Goal: Information Seeking & Learning: Learn about a topic

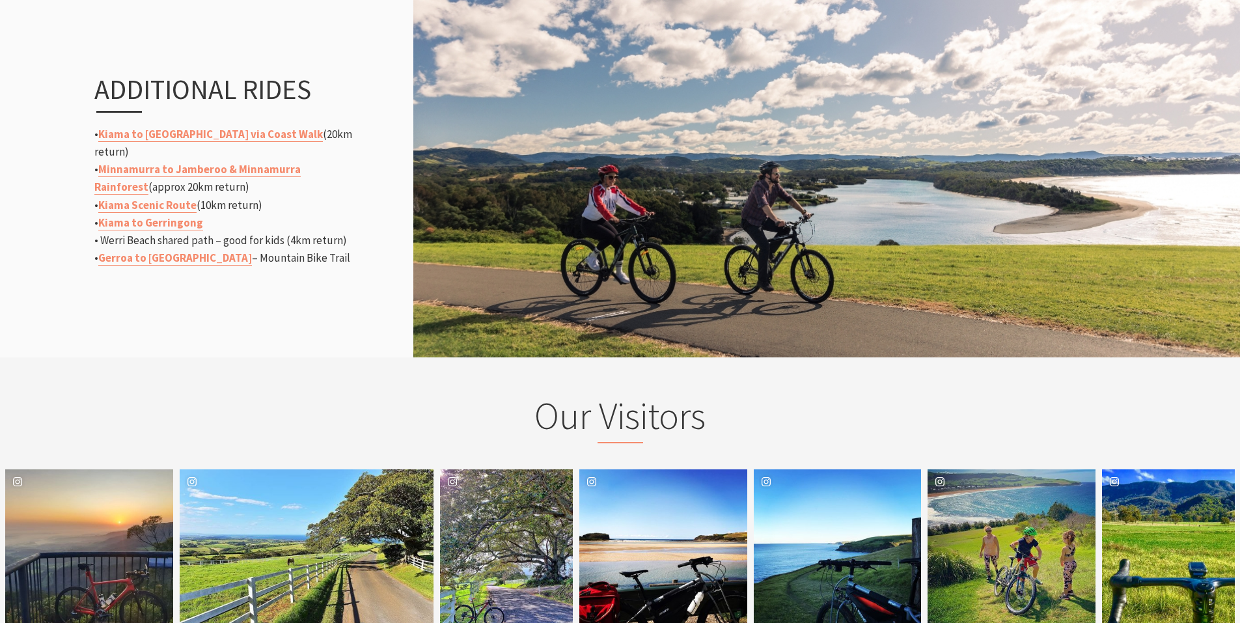
scroll to position [1563, 0]
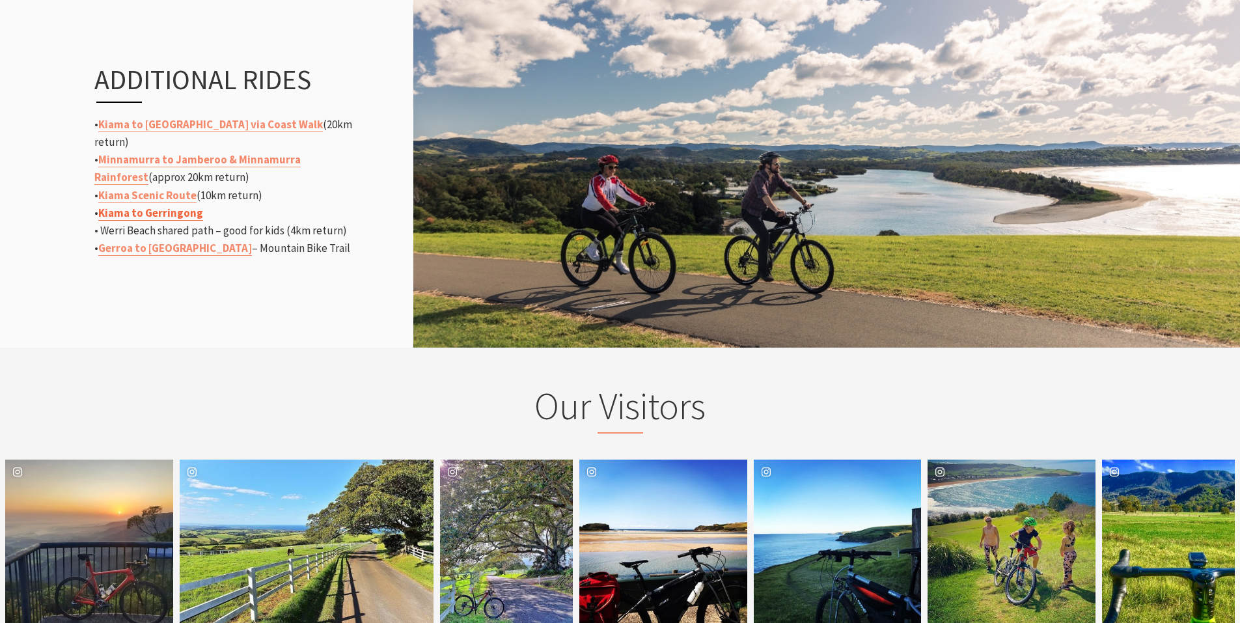
click at [167, 206] on link "Kiama to Gerringong" at bounding box center [150, 213] width 105 height 15
click at [188, 131] on link "Kiama to [GEOGRAPHIC_DATA] via Coast Walk" at bounding box center [210, 124] width 225 height 15
click at [265, 152] on link "Minnamurra to Jamberoo & Minnamurra Rainforest" at bounding box center [197, 168] width 206 height 33
click at [197, 241] on link "Gerroa to [GEOGRAPHIC_DATA]" at bounding box center [175, 248] width 154 height 15
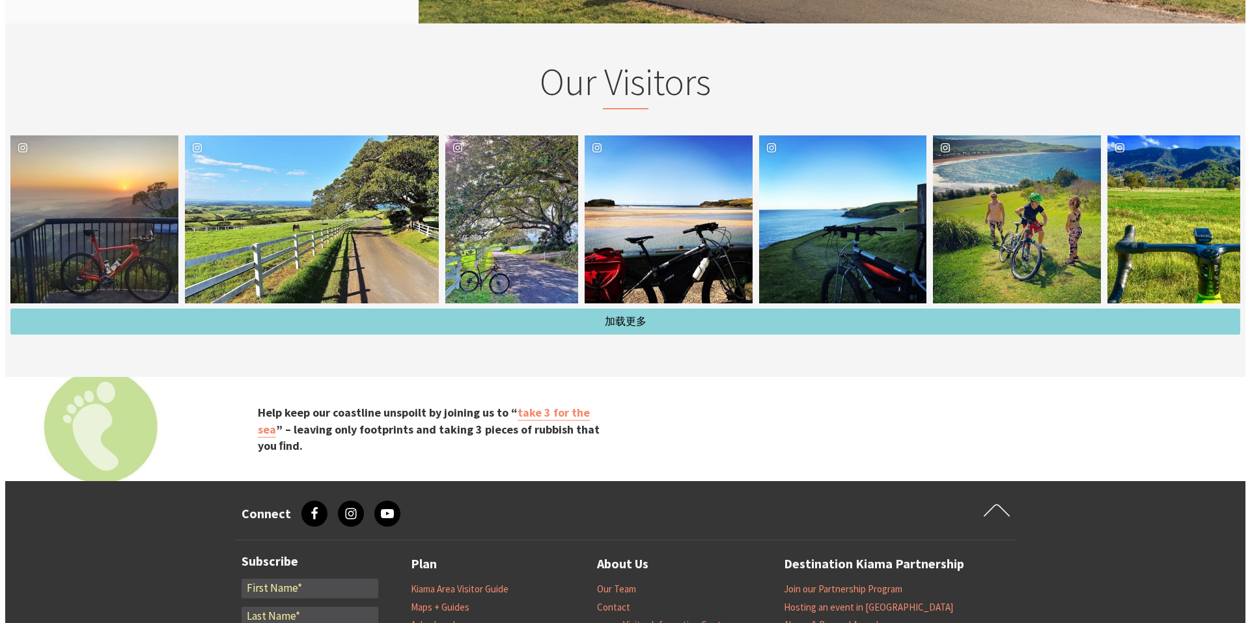
scroll to position [1823, 0]
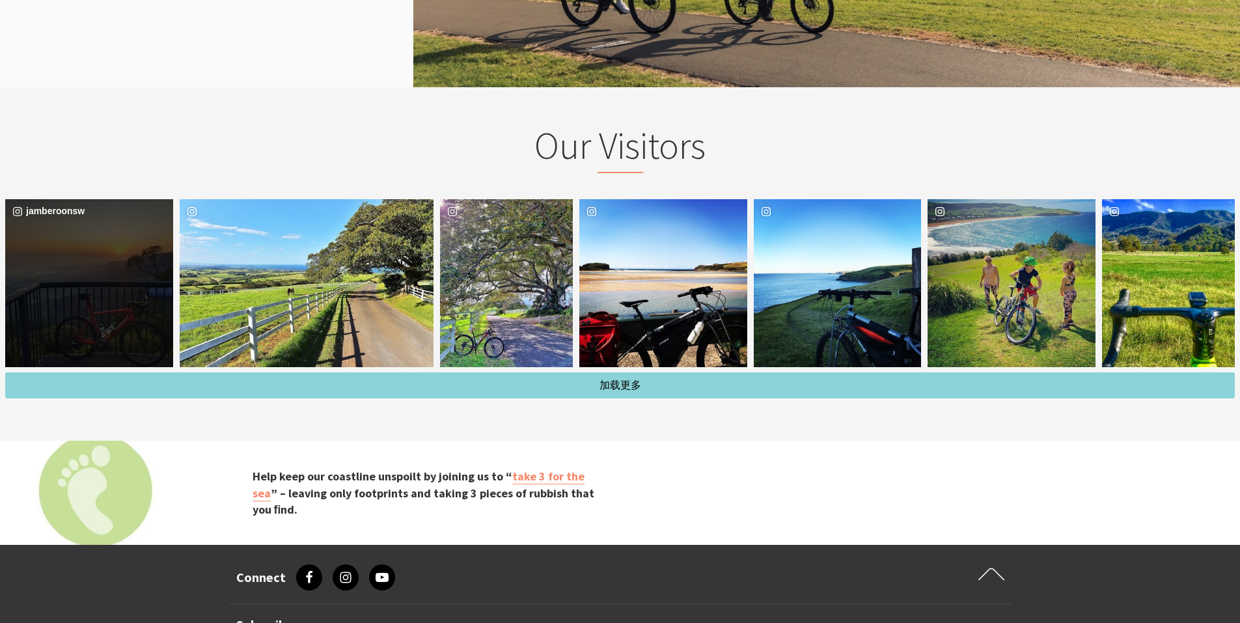
click at [93, 301] on div "jamberoonsw" at bounding box center [89, 283] width 168 height 168
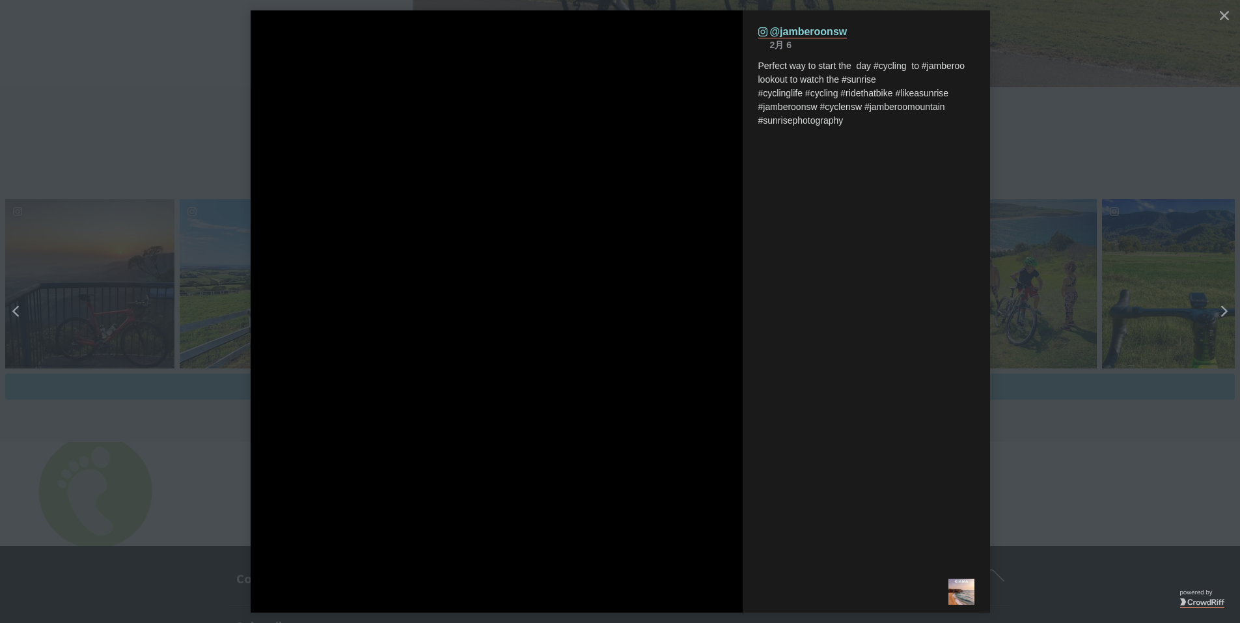
scroll to position [234, 1266]
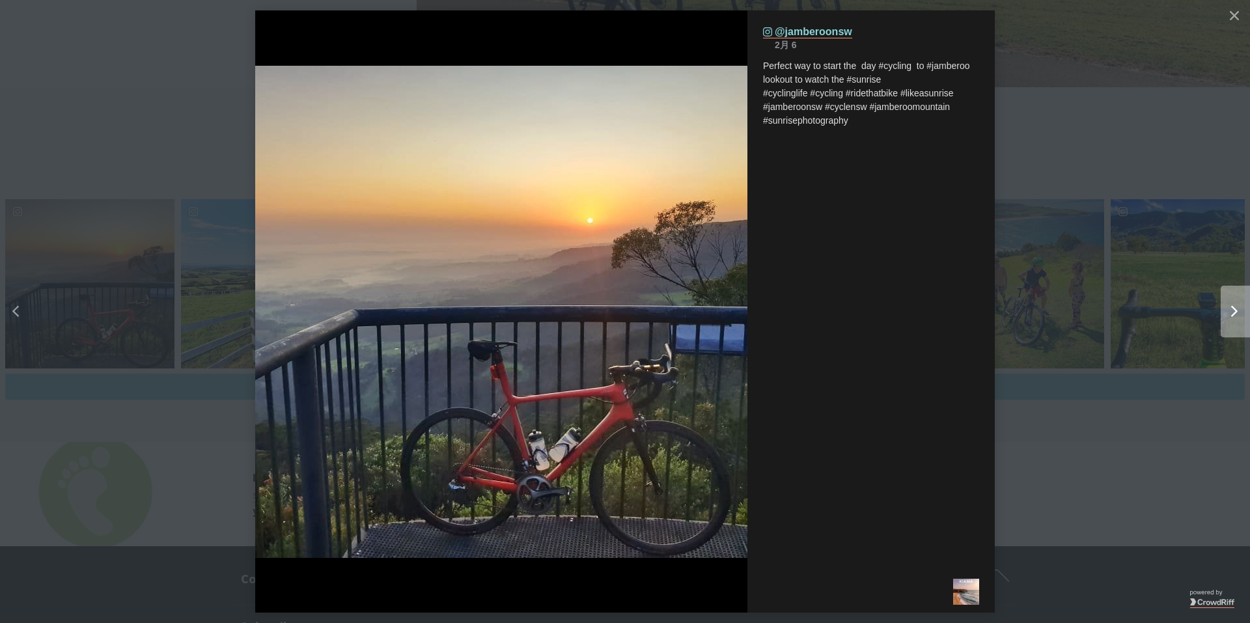
click at [1235, 311] on icon "chevron right icon" at bounding box center [1234, 312] width 7 height 12
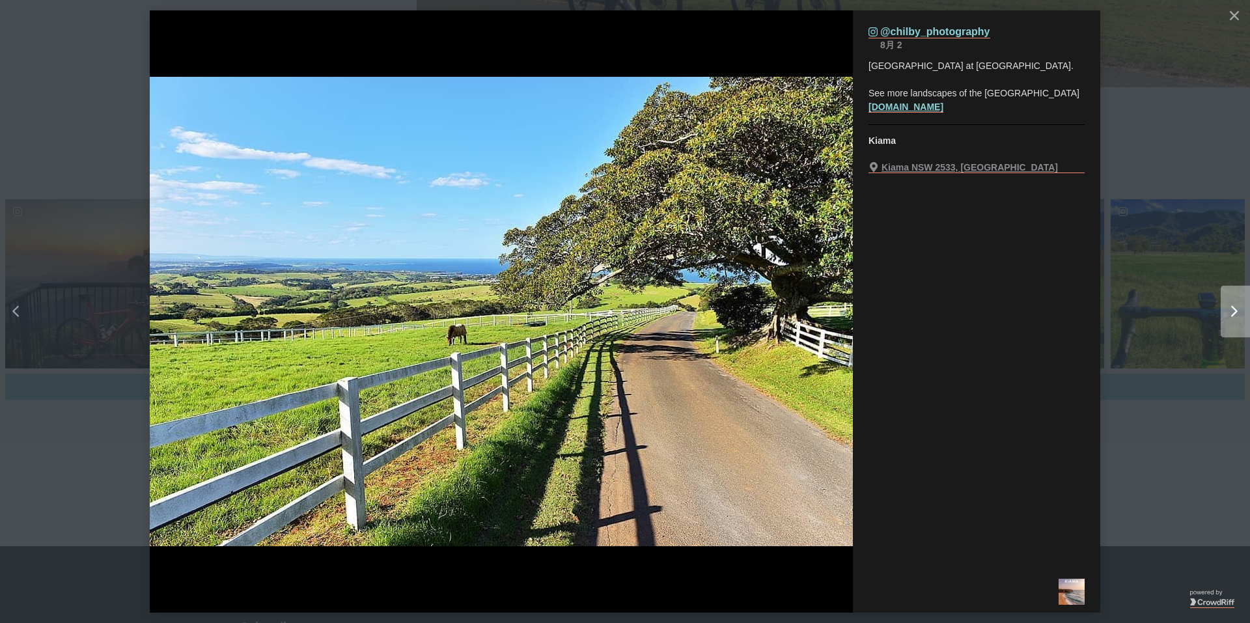
click at [1238, 312] on icon "Right" at bounding box center [1234, 312] width 7 height 12
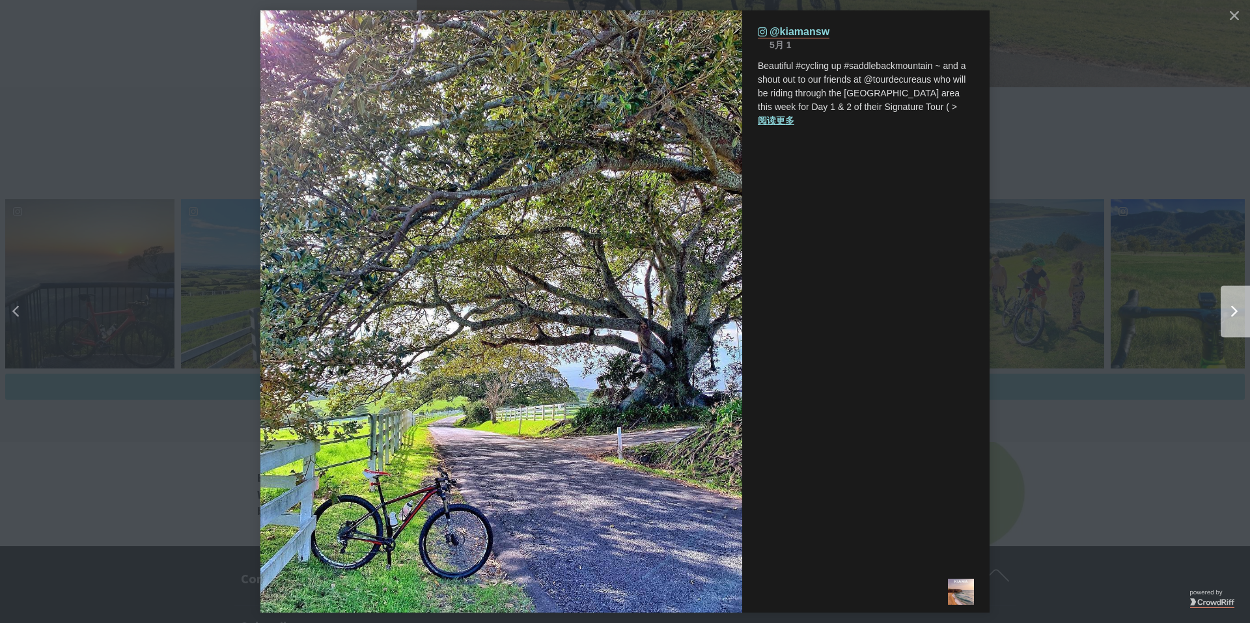
click at [1238, 312] on icon "Right" at bounding box center [1234, 312] width 7 height 12
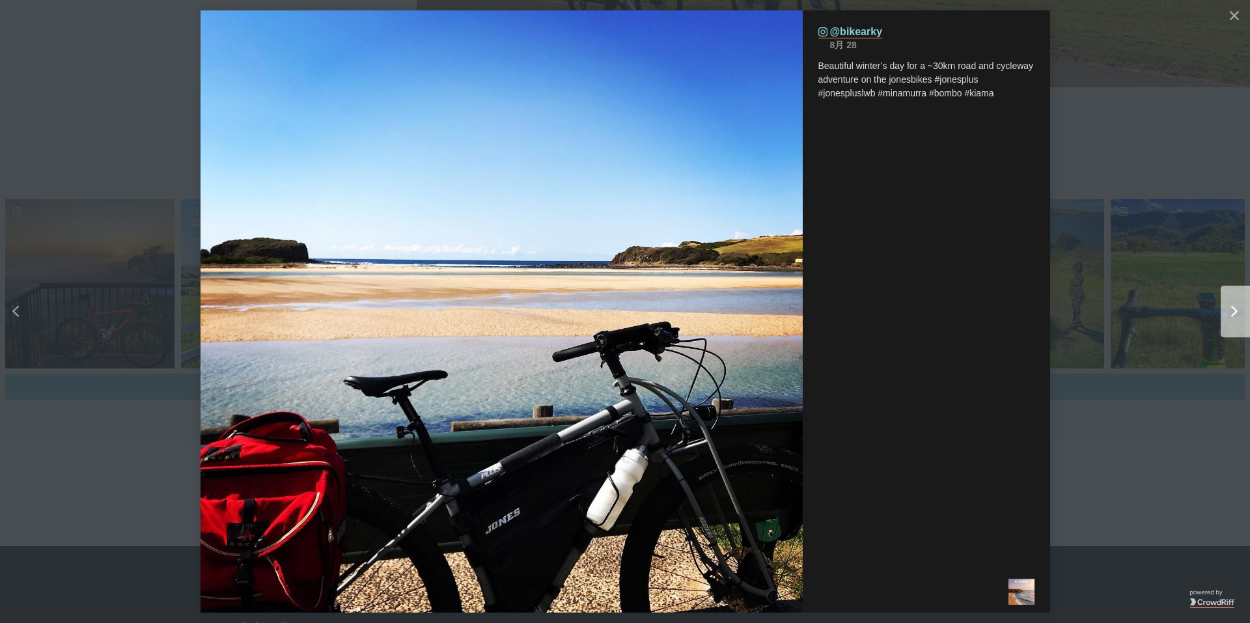
click at [1238, 312] on icon "Right" at bounding box center [1234, 312] width 7 height 12
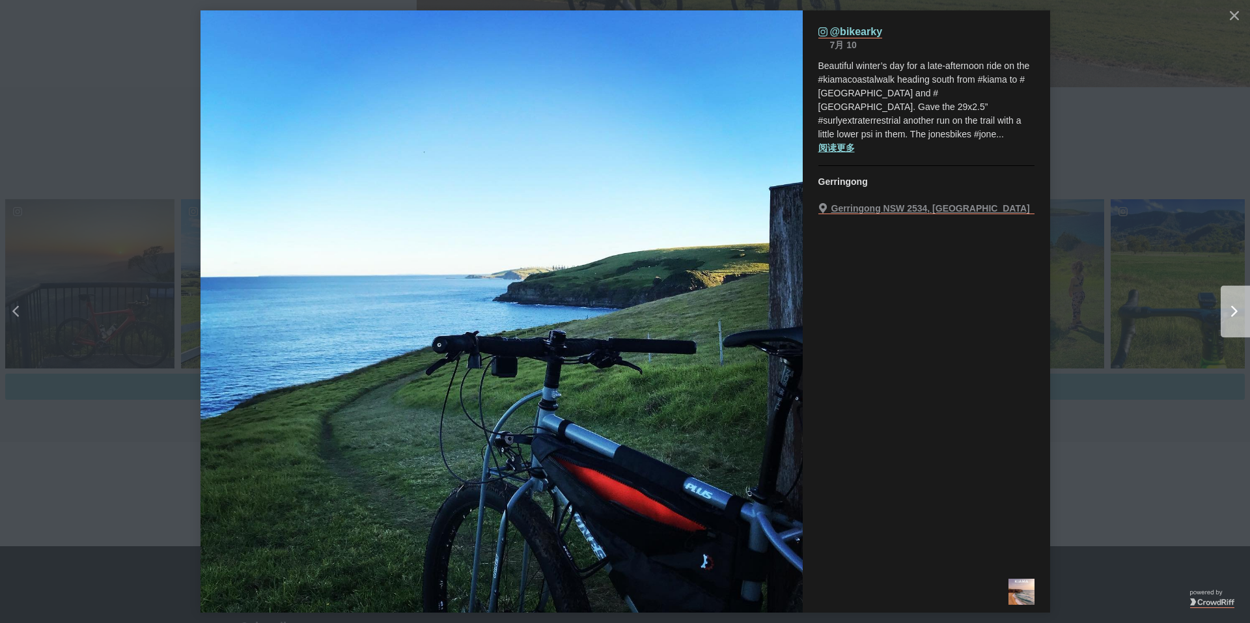
click at [1238, 312] on icon "Right" at bounding box center [1234, 312] width 7 height 12
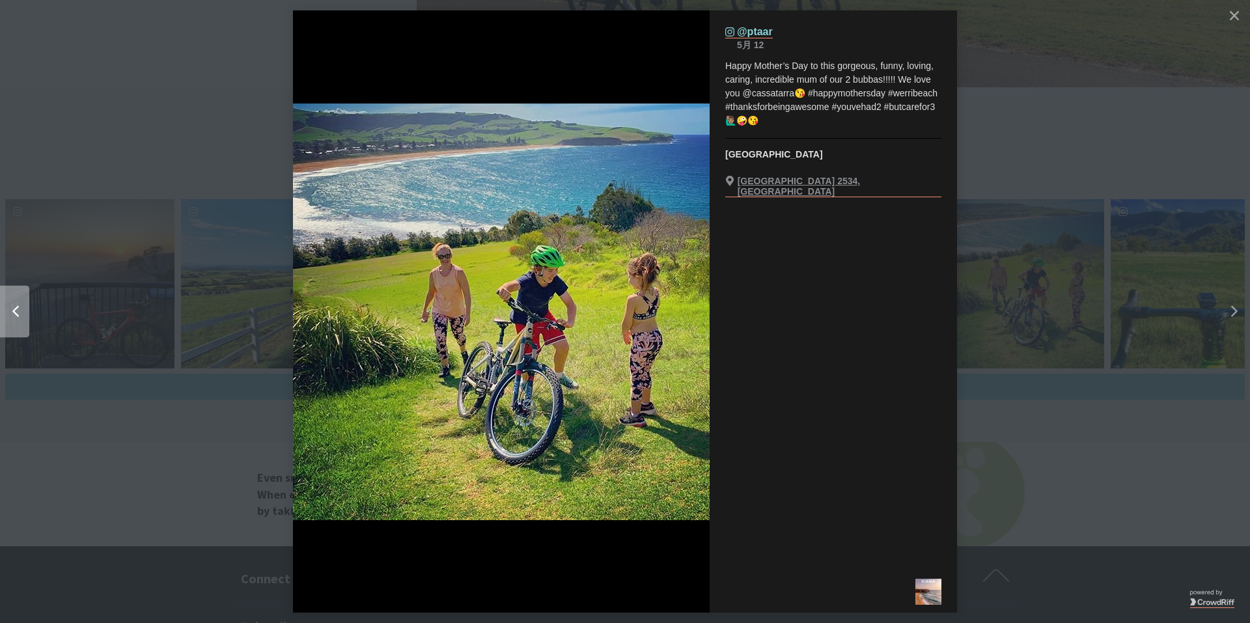
click at [18, 306] on icon "Left" at bounding box center [15, 312] width 7 height 12
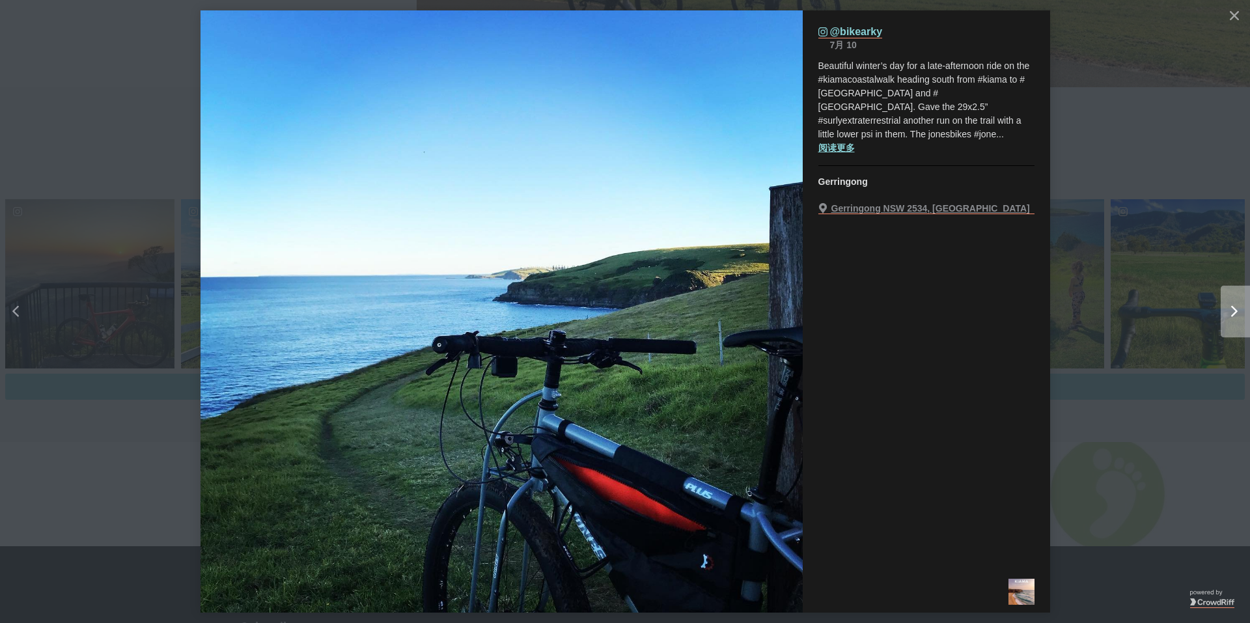
click at [1221, 307] on div "Right" at bounding box center [1229, 312] width 16 height 12
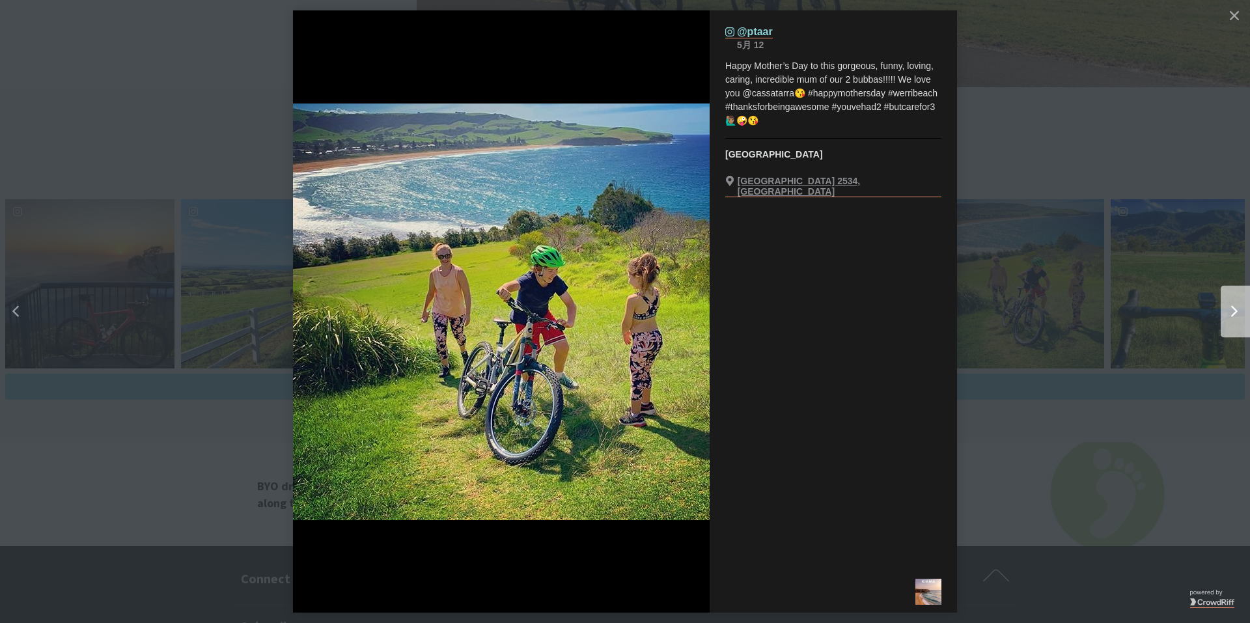
click at [1221, 307] on div "Right" at bounding box center [1229, 312] width 16 height 12
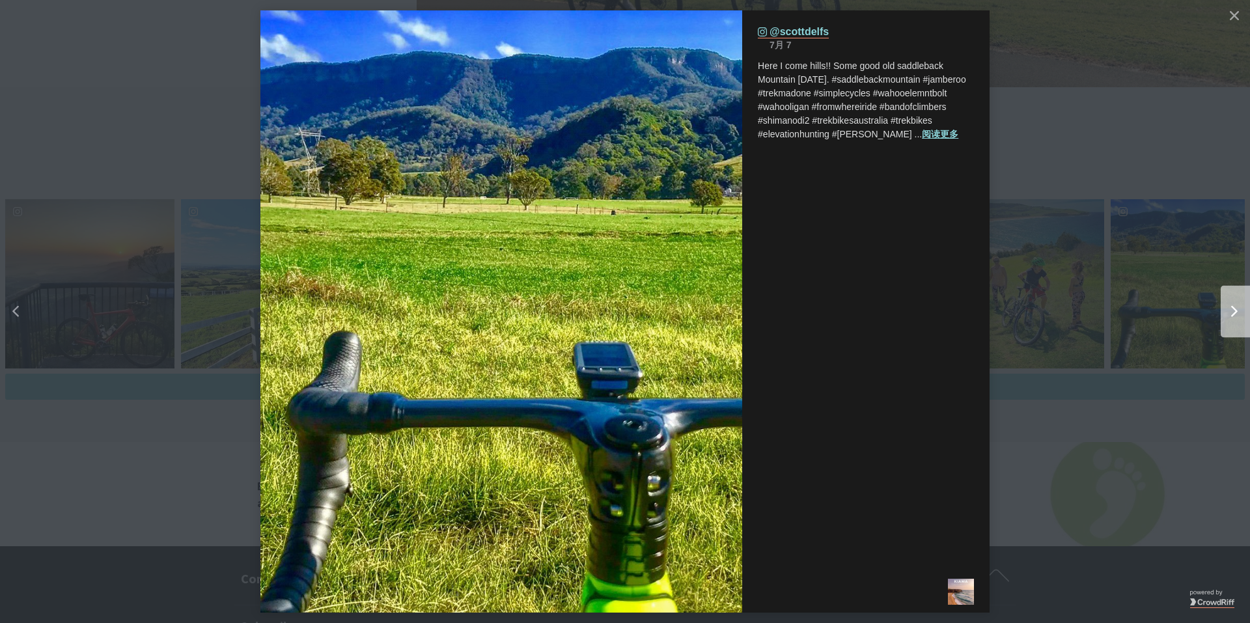
click at [1221, 307] on div "Right" at bounding box center [1229, 312] width 16 height 12
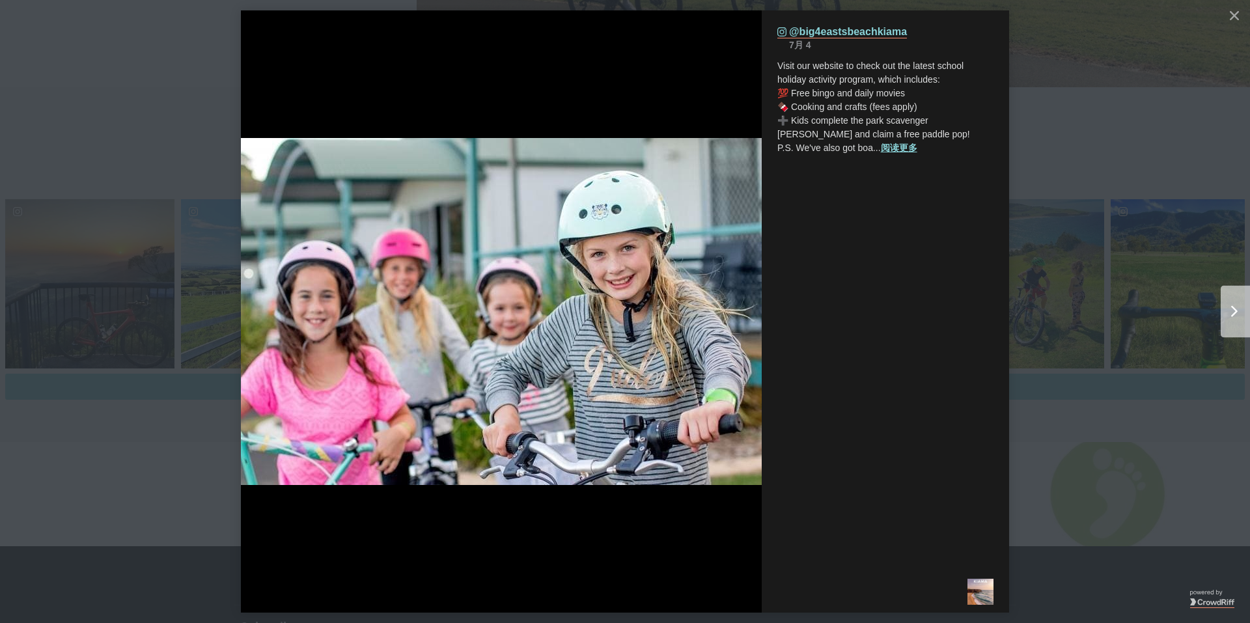
click at [1221, 307] on div "Right" at bounding box center [1229, 312] width 16 height 12
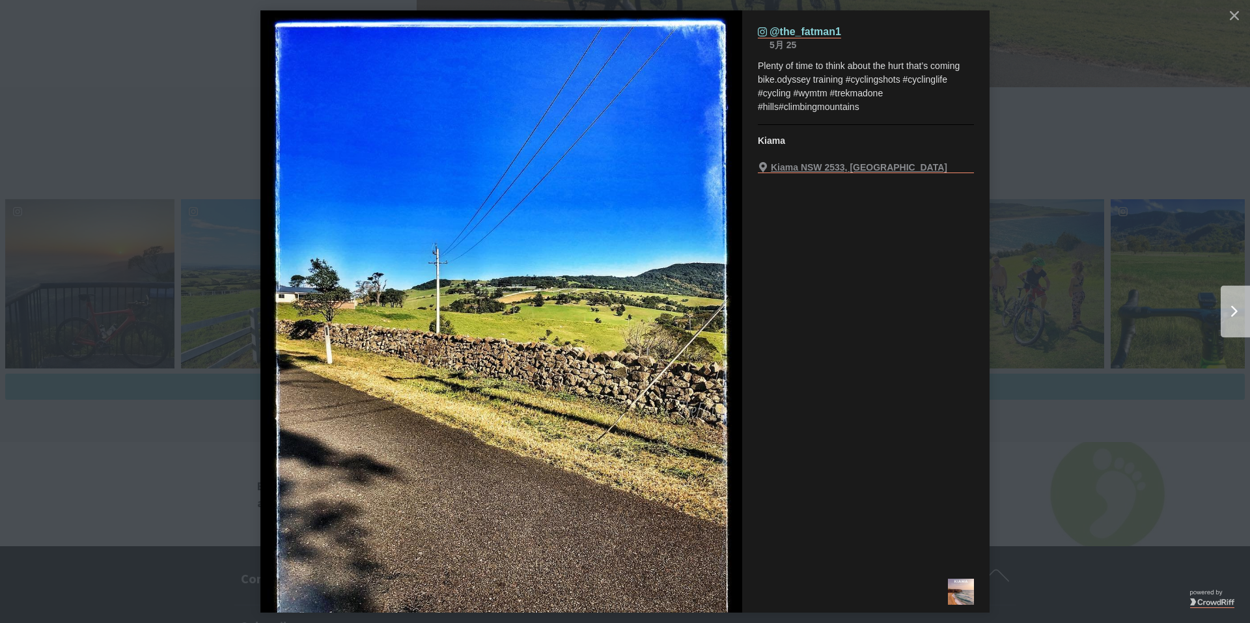
click at [1221, 307] on div "Right" at bounding box center [1229, 312] width 16 height 12
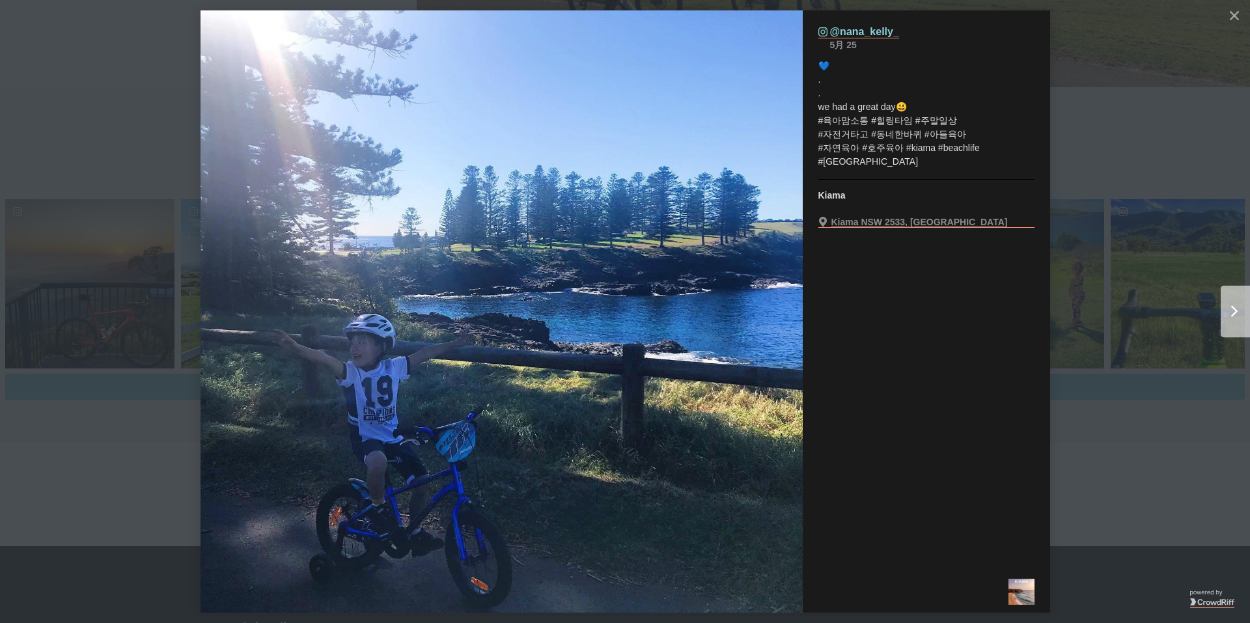
click at [1221, 307] on div "Right" at bounding box center [1229, 312] width 16 height 12
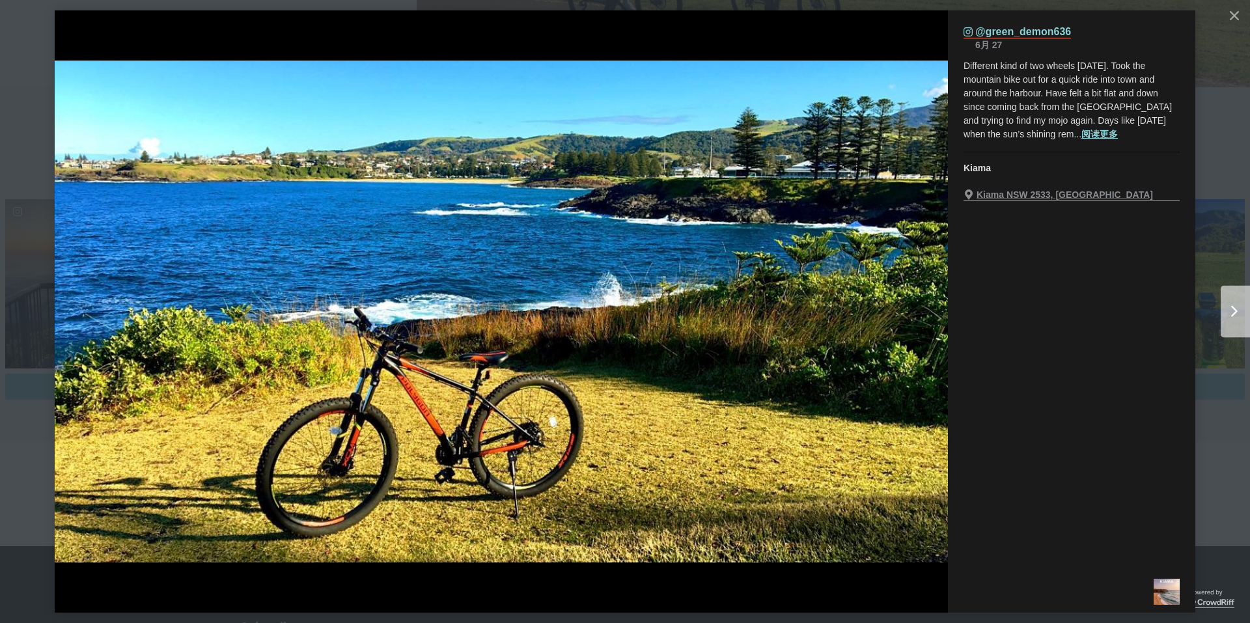
click at [1221, 307] on div "Right" at bounding box center [1229, 312] width 16 height 12
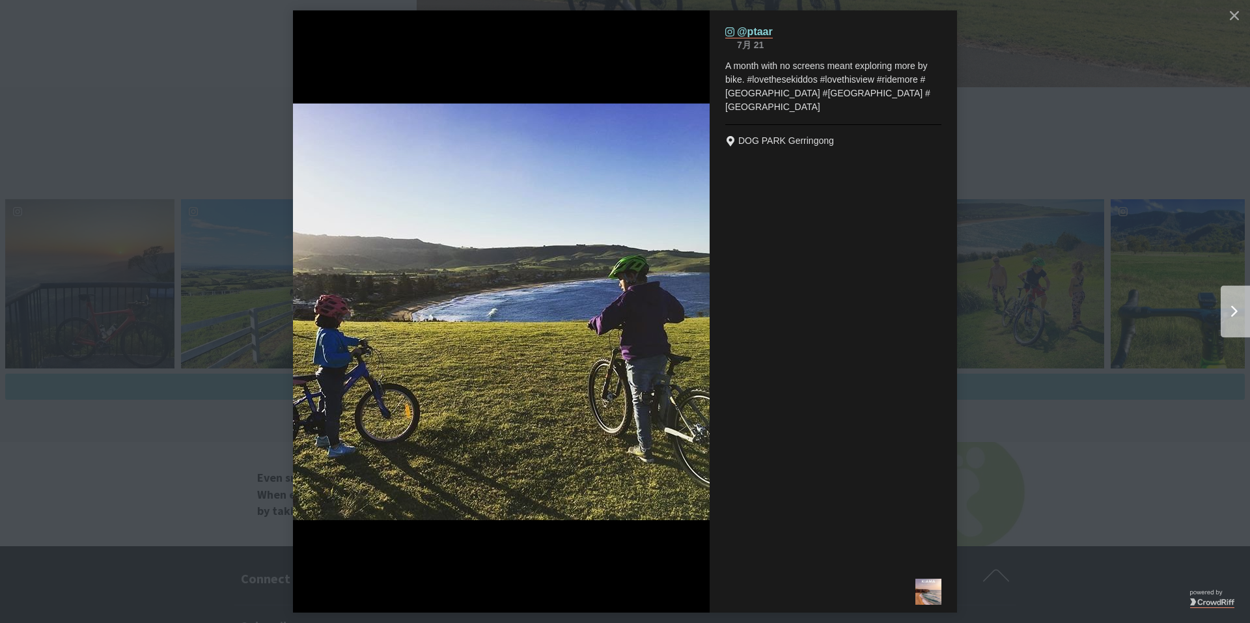
click at [1221, 307] on div "Right" at bounding box center [1229, 312] width 16 height 12
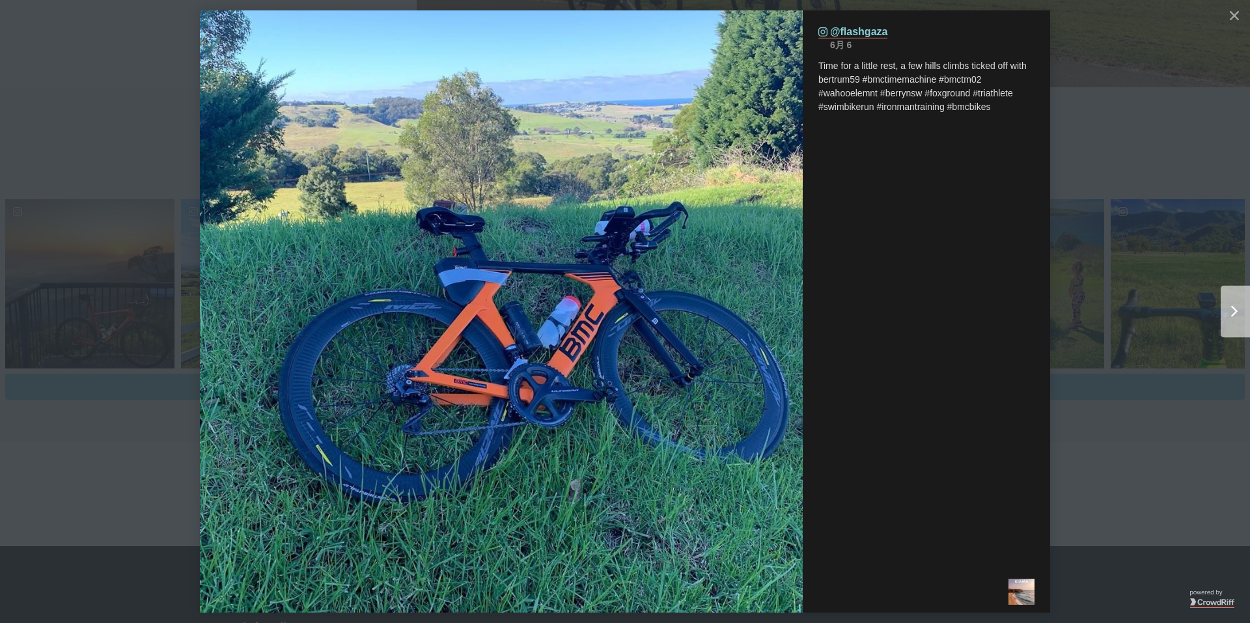
click at [1221, 307] on div "Right" at bounding box center [1229, 312] width 16 height 12
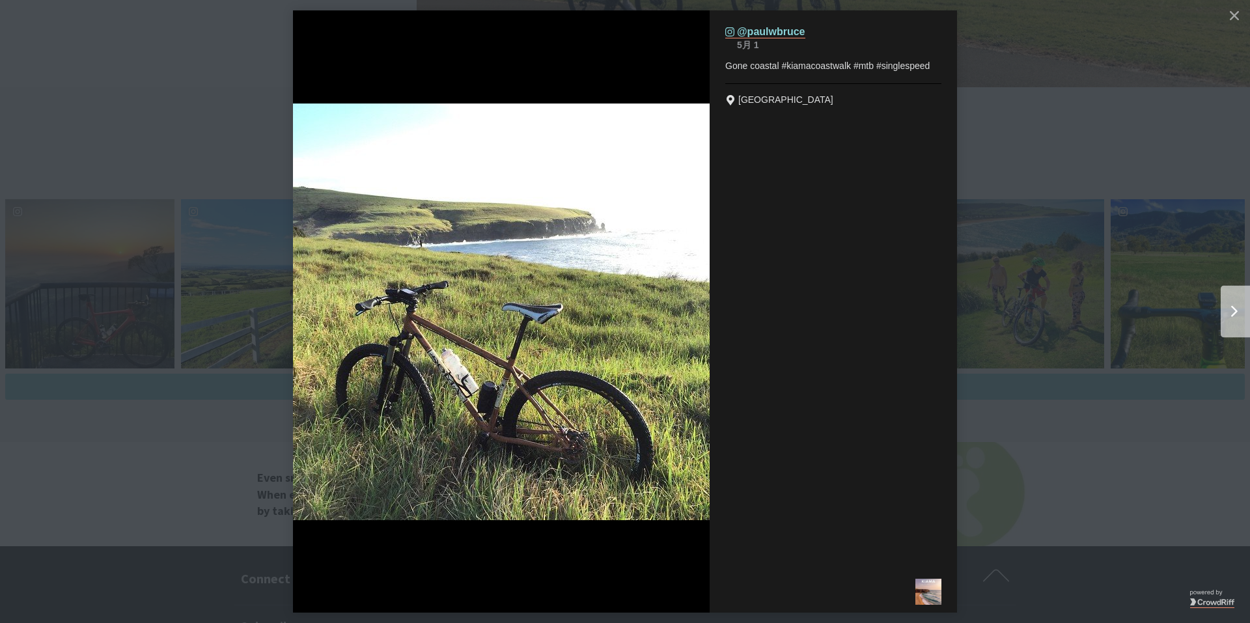
click at [1221, 307] on div "Right" at bounding box center [1229, 312] width 16 height 12
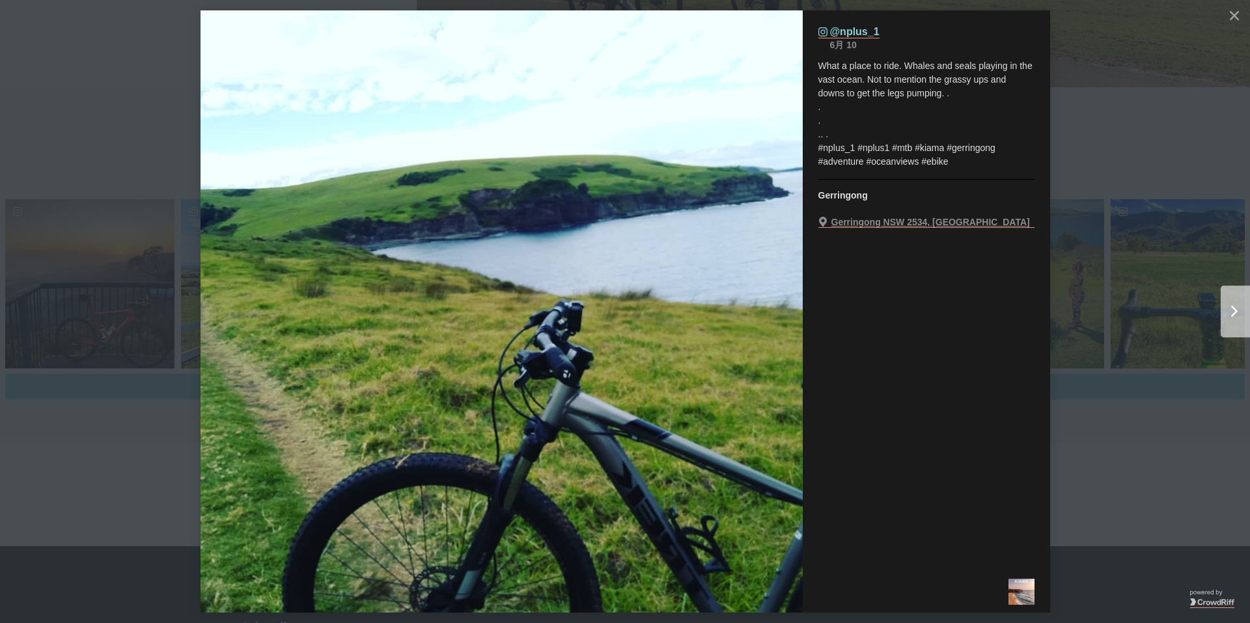
click at [1221, 307] on div "Right" at bounding box center [1229, 312] width 16 height 12
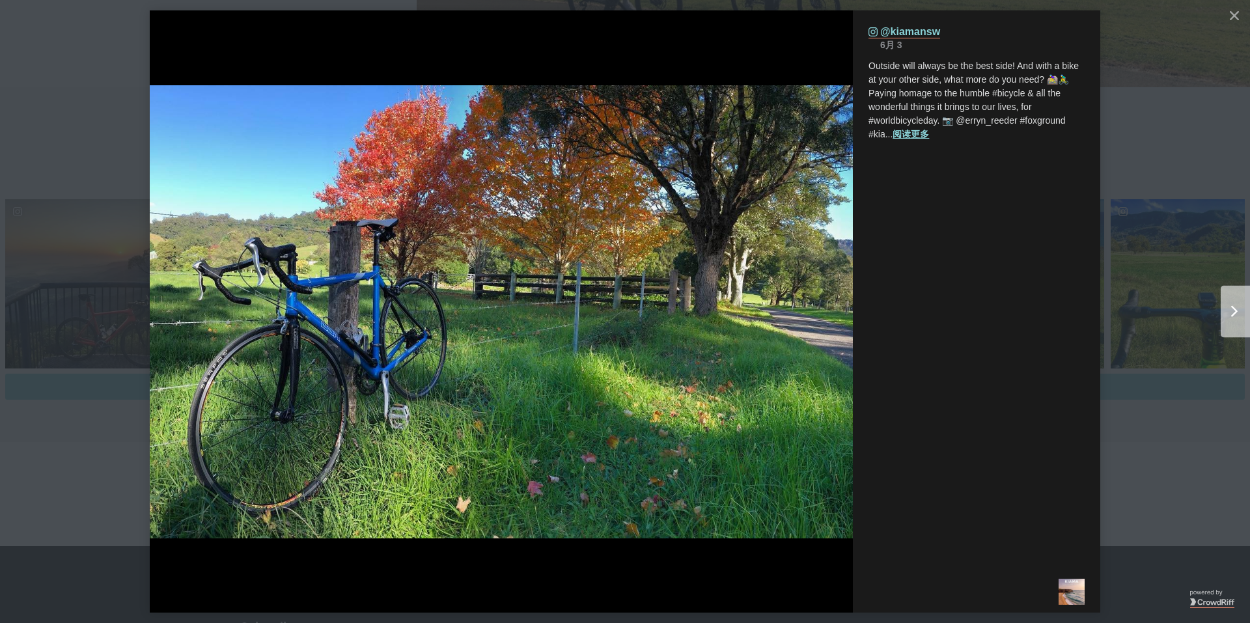
click at [1221, 307] on div "Right" at bounding box center [1229, 312] width 16 height 12
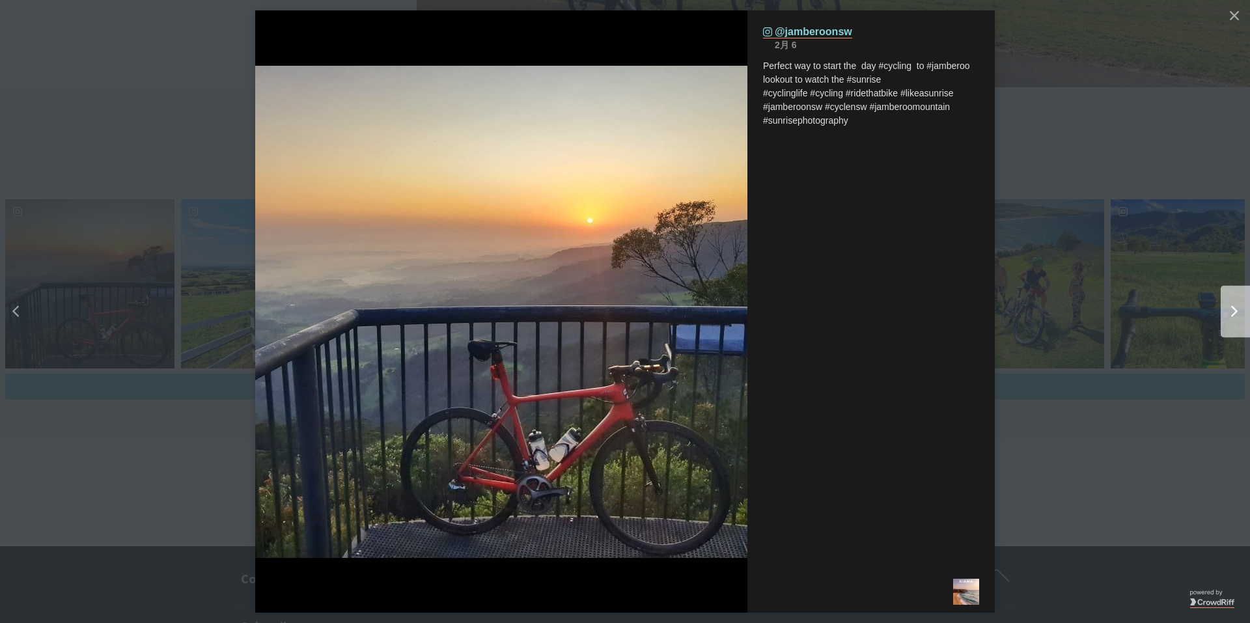
click at [1221, 307] on div "Right" at bounding box center [1229, 312] width 16 height 12
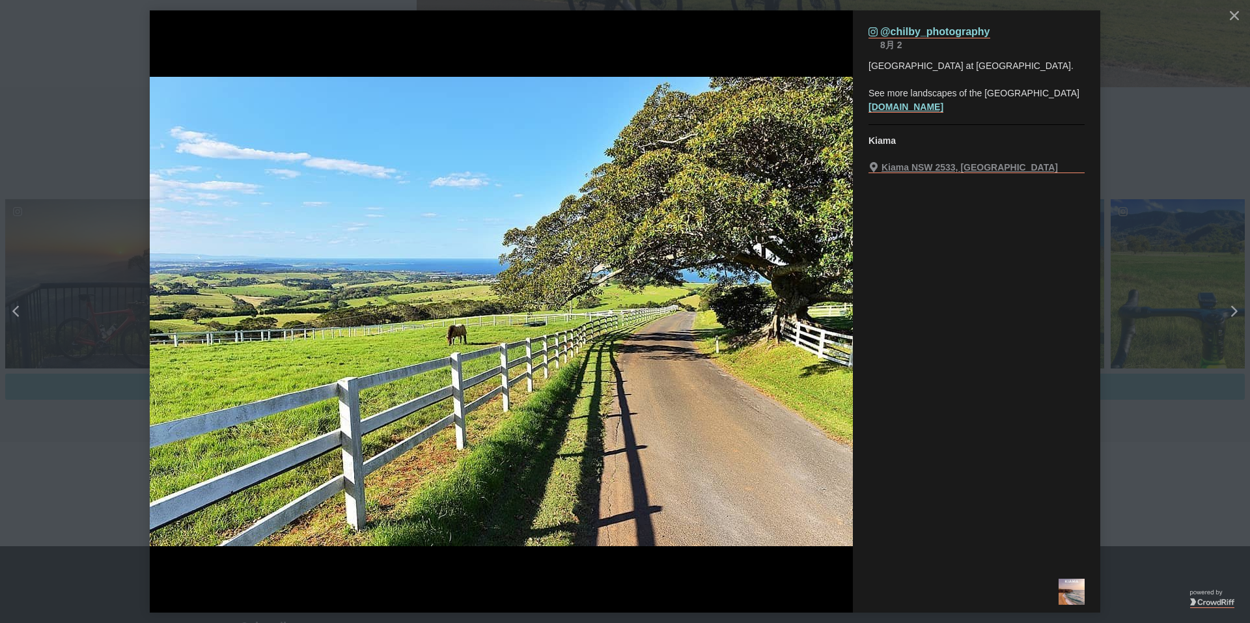
click at [1128, 224] on button "details for image" at bounding box center [625, 311] width 1250 height 623
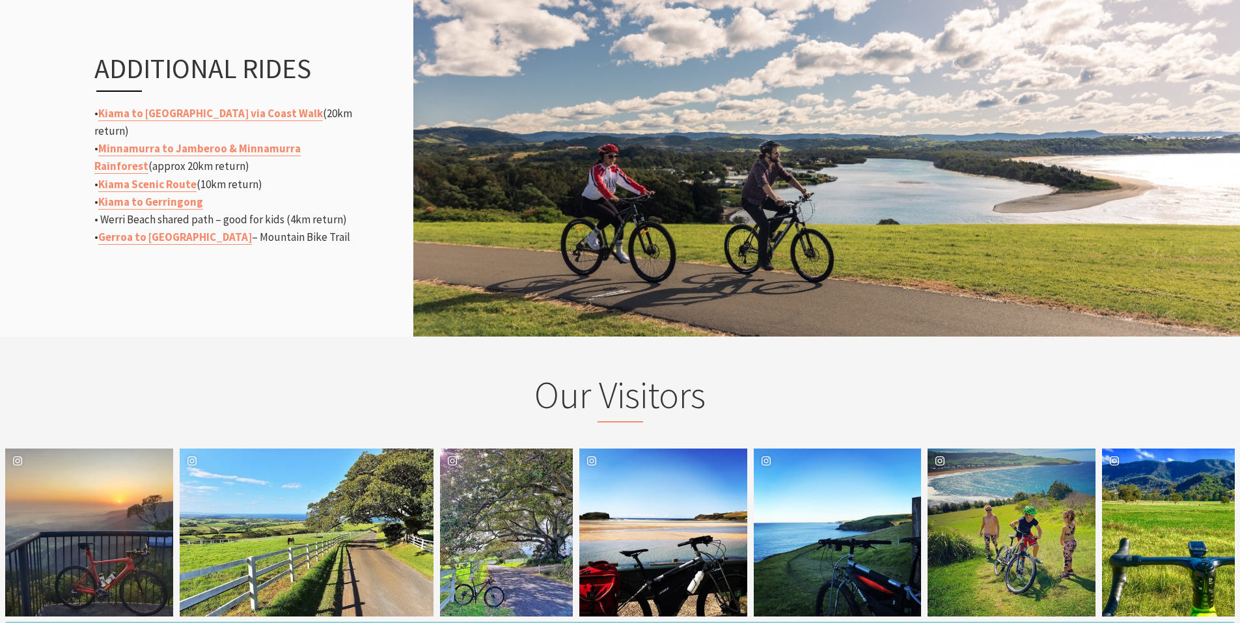
scroll to position [1758, 0]
